Goal: Task Accomplishment & Management: Use online tool/utility

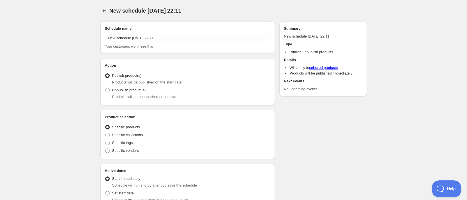
radio input "true"
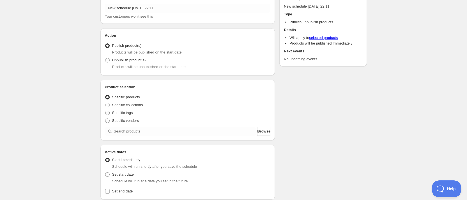
scroll to position [42, 0]
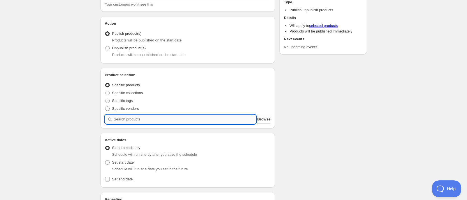
click at [131, 121] on input "search" at bounding box center [185, 119] width 142 height 9
type input "g"
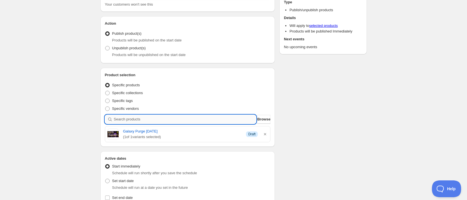
click at [152, 117] on input "search" at bounding box center [185, 119] width 142 height 9
type input "g"
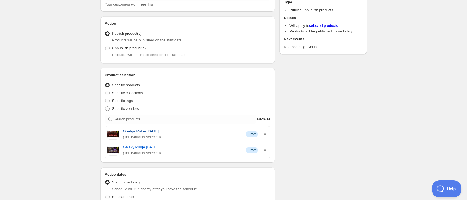
scroll to position [126, 0]
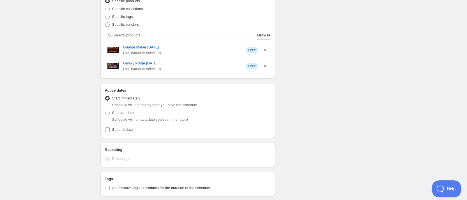
click at [107, 130] on input "Set end date" at bounding box center [107, 130] width 4 height 4
checkbox input "true"
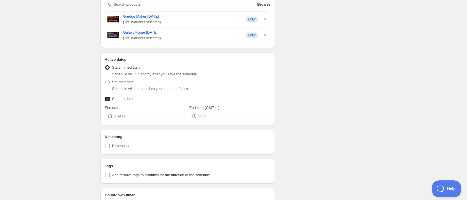
scroll to position [168, 0]
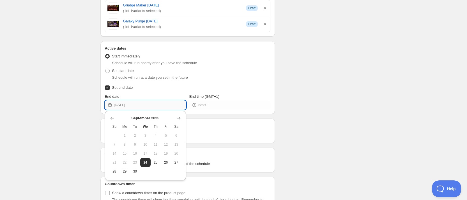
click at [163, 104] on input "2025-09-24" at bounding box center [150, 105] width 72 height 9
click at [180, 117] on icon "Show next month, October 2025" at bounding box center [179, 119] width 6 height 6
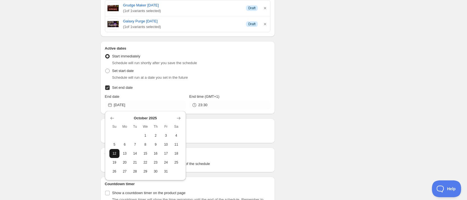
click at [115, 153] on span "12" at bounding box center [115, 153] width 6 height 4
type input "2025-10-12"
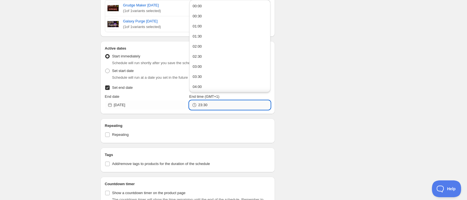
click at [208, 107] on input "23:30" at bounding box center [234, 105] width 72 height 9
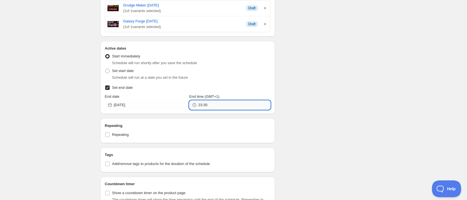
click at [209, 105] on input "23:30" at bounding box center [234, 105] width 72 height 9
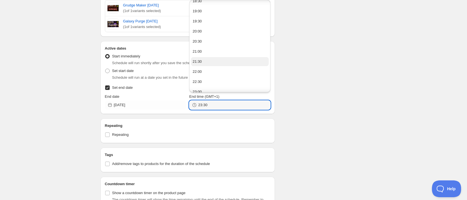
scroll to position [294, 0]
click at [208, 74] on button "18:00" at bounding box center [230, 75] width 78 height 9
type input "18:00"
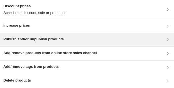
click at [41, 41] on h3 "Publish and/or unpublish products" at bounding box center [33, 39] width 60 height 6
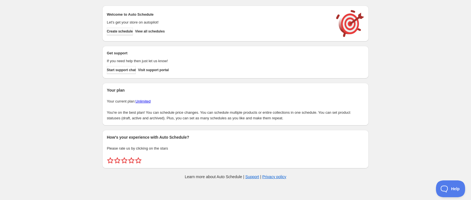
click at [125, 32] on span "Create schedule" at bounding box center [120, 31] width 26 height 4
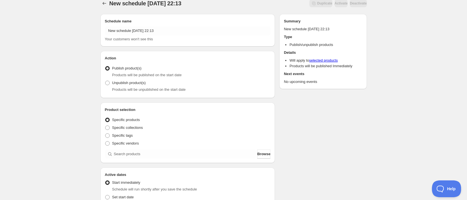
scroll to position [84, 0]
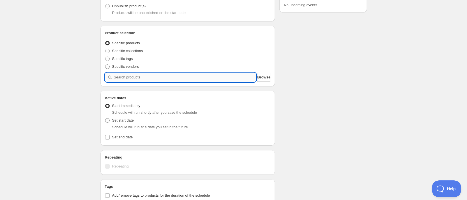
click at [164, 79] on input "search" at bounding box center [185, 77] width 142 height 9
type input "g"
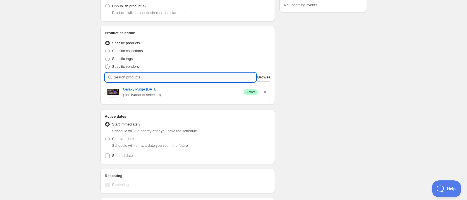
click at [137, 75] on input "search" at bounding box center [185, 77] width 142 height 9
type input "g"
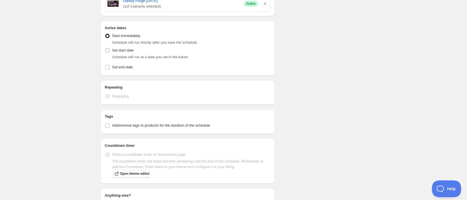
scroll to position [210, 0]
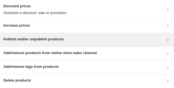
click at [63, 40] on h3 "Publish and/or unpublish products" at bounding box center [33, 39] width 60 height 6
